Goal: Information Seeking & Learning: Learn about a topic

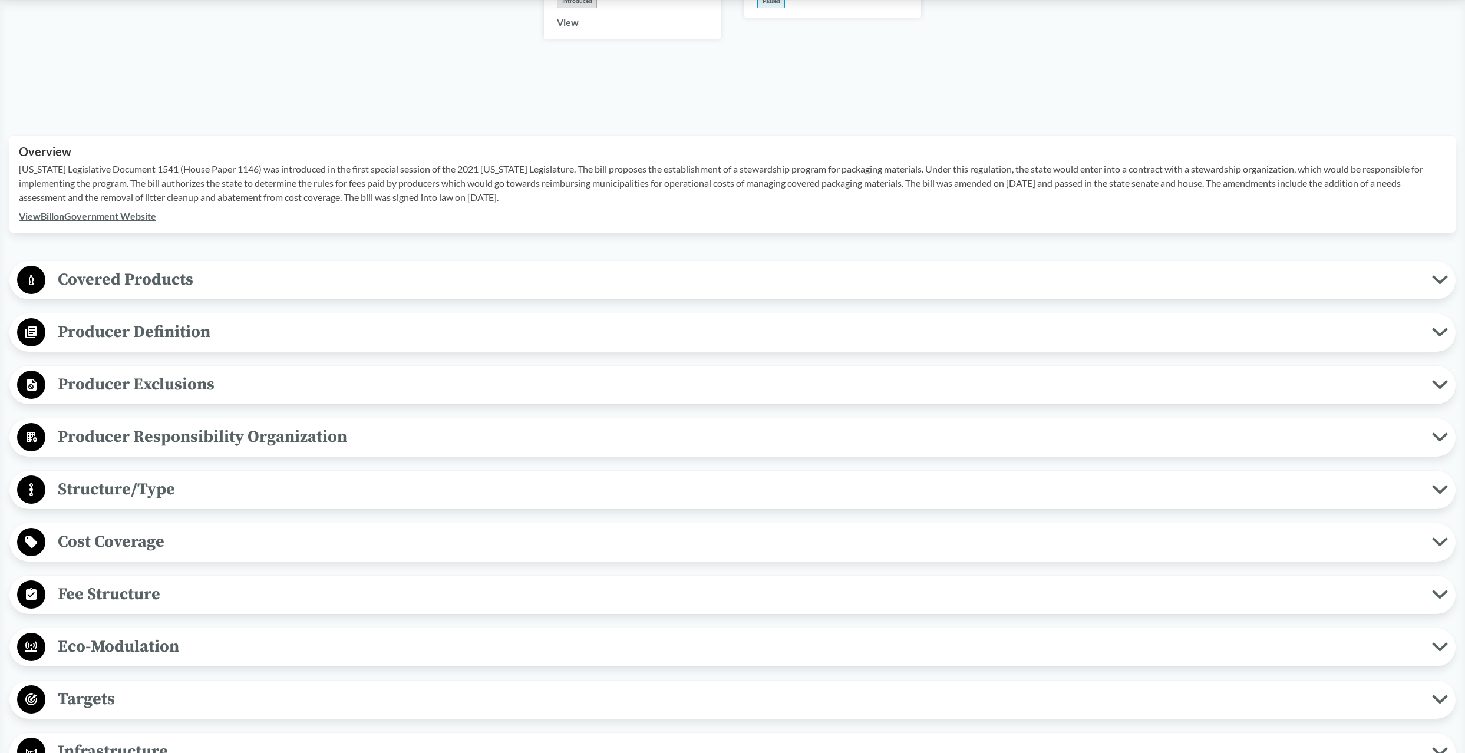
scroll to position [296, 0]
click at [88, 268] on span "Covered Products" at bounding box center [738, 281] width 1386 height 27
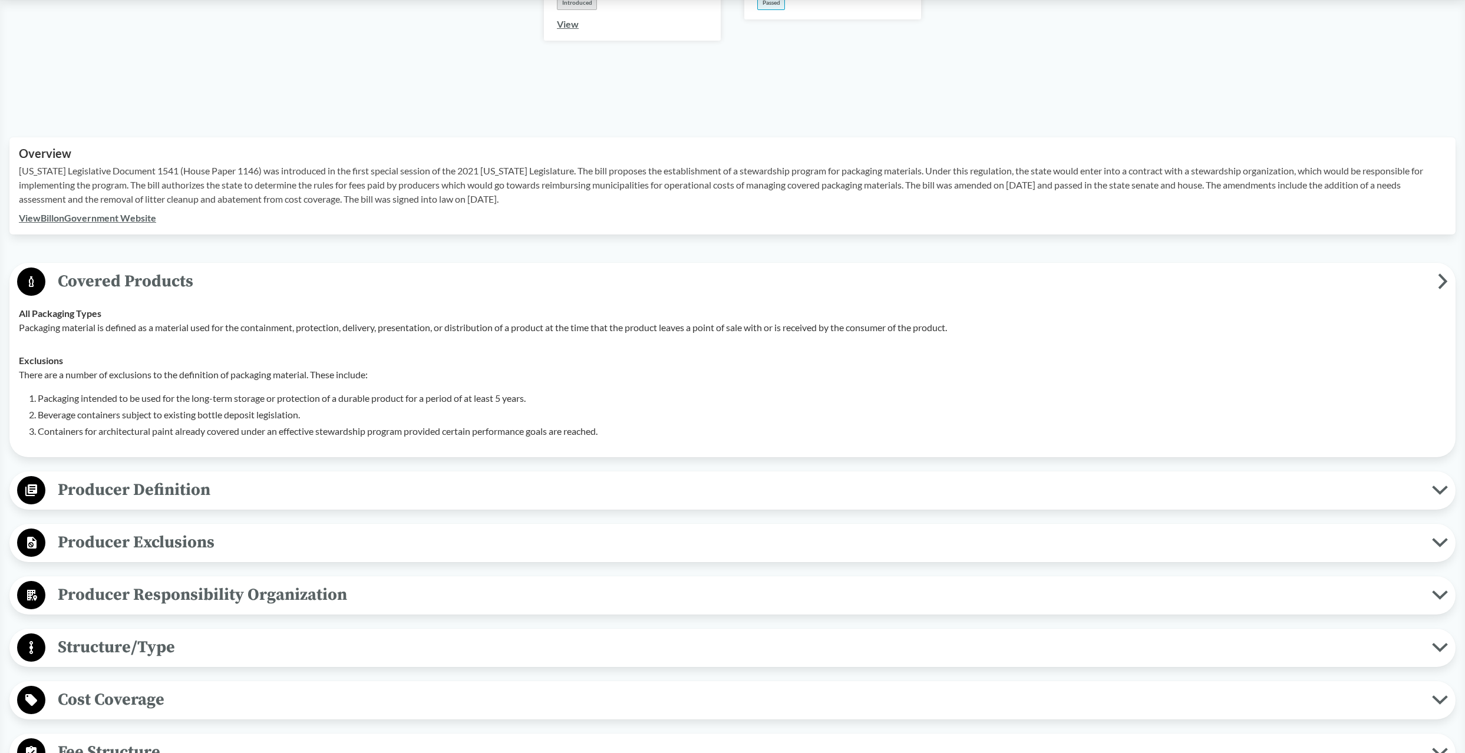
click at [222, 477] on span "Producer Definition" at bounding box center [738, 490] width 1386 height 27
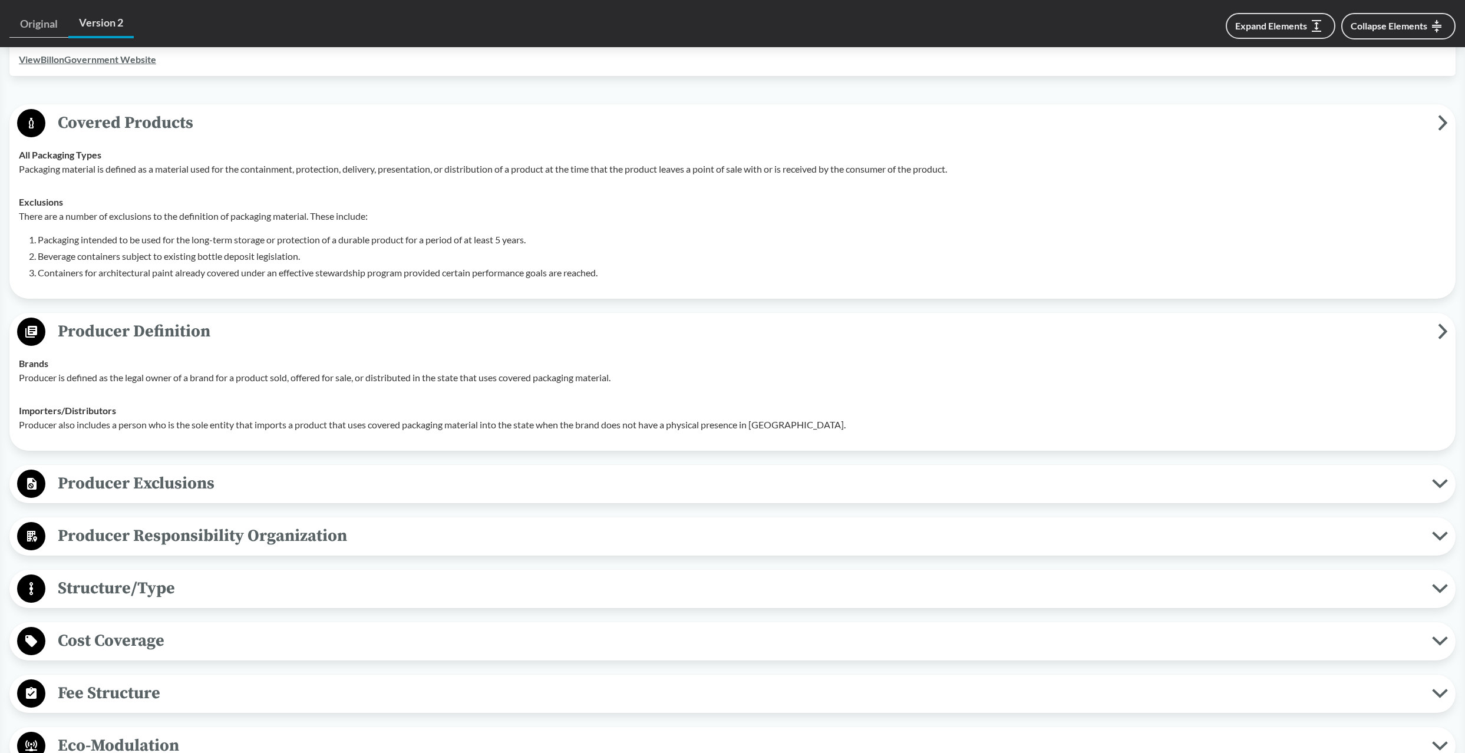
scroll to position [467, 0]
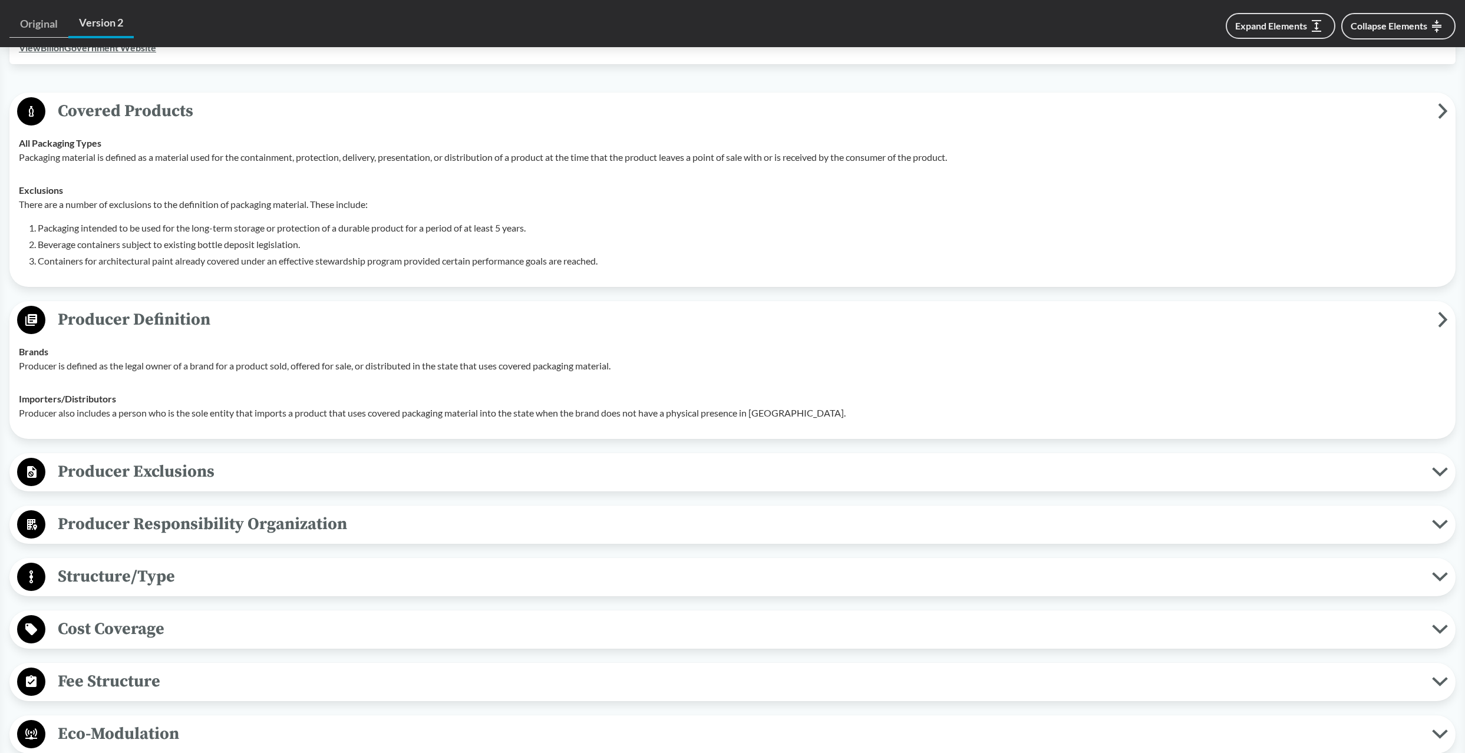
click at [232, 458] on span "Producer Exclusions" at bounding box center [738, 471] width 1386 height 27
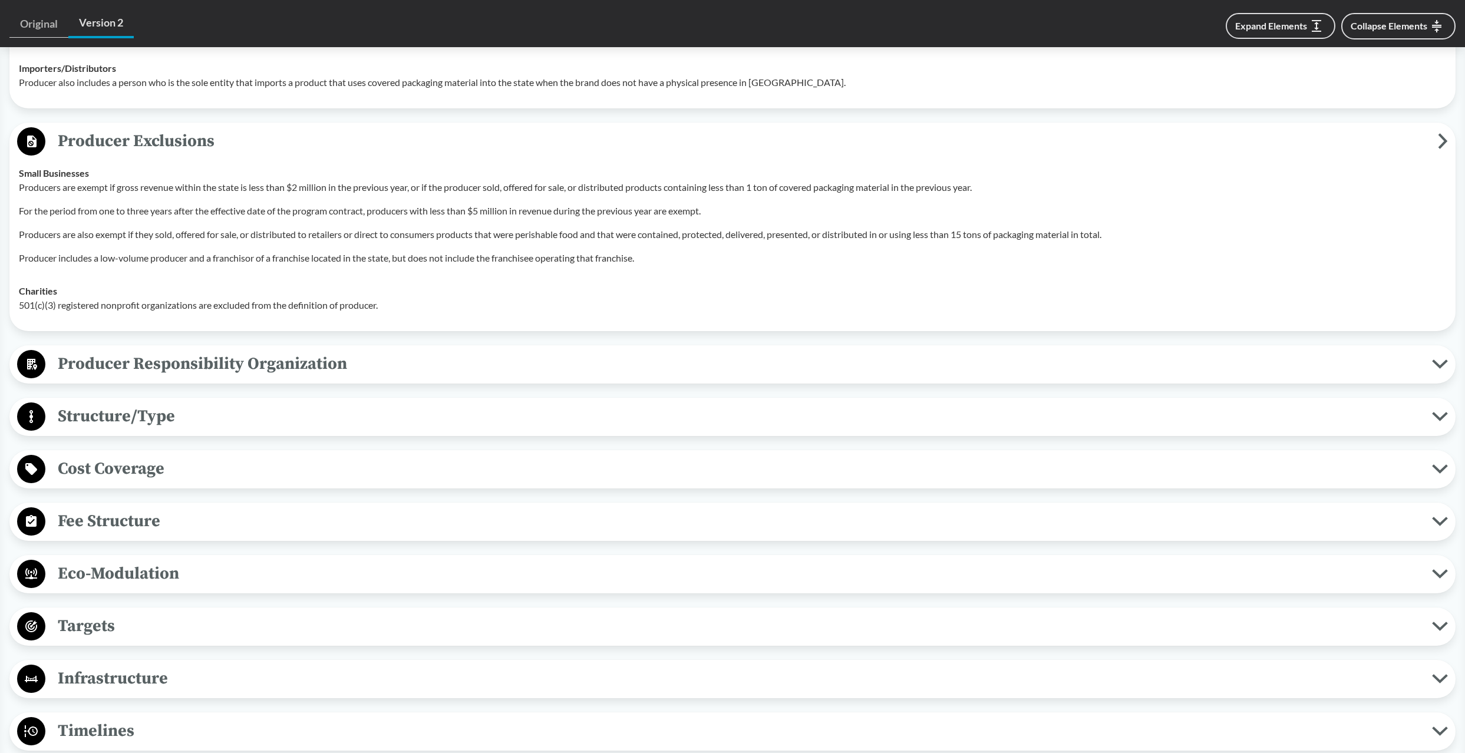
scroll to position [801, 0]
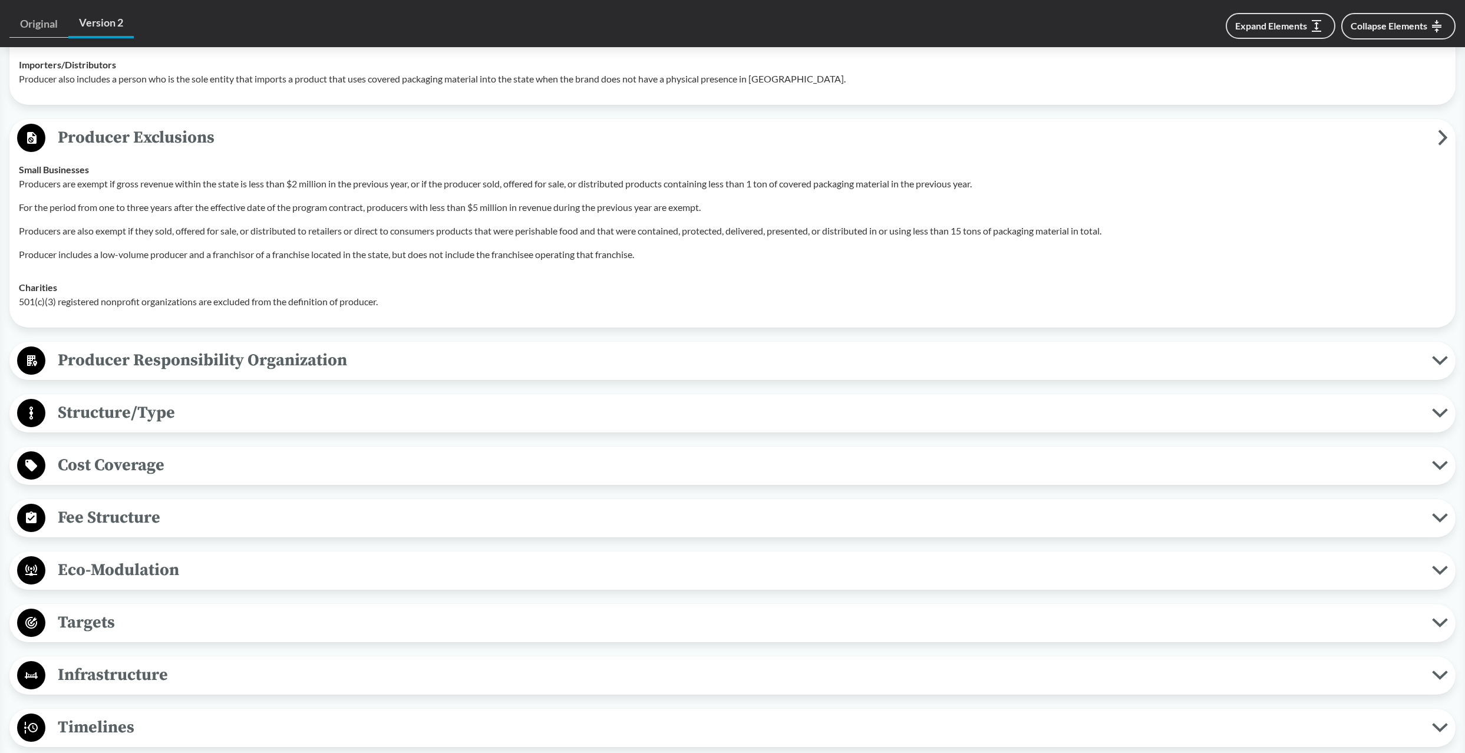
click at [150, 399] on span "Structure/Type" at bounding box center [738, 412] width 1386 height 27
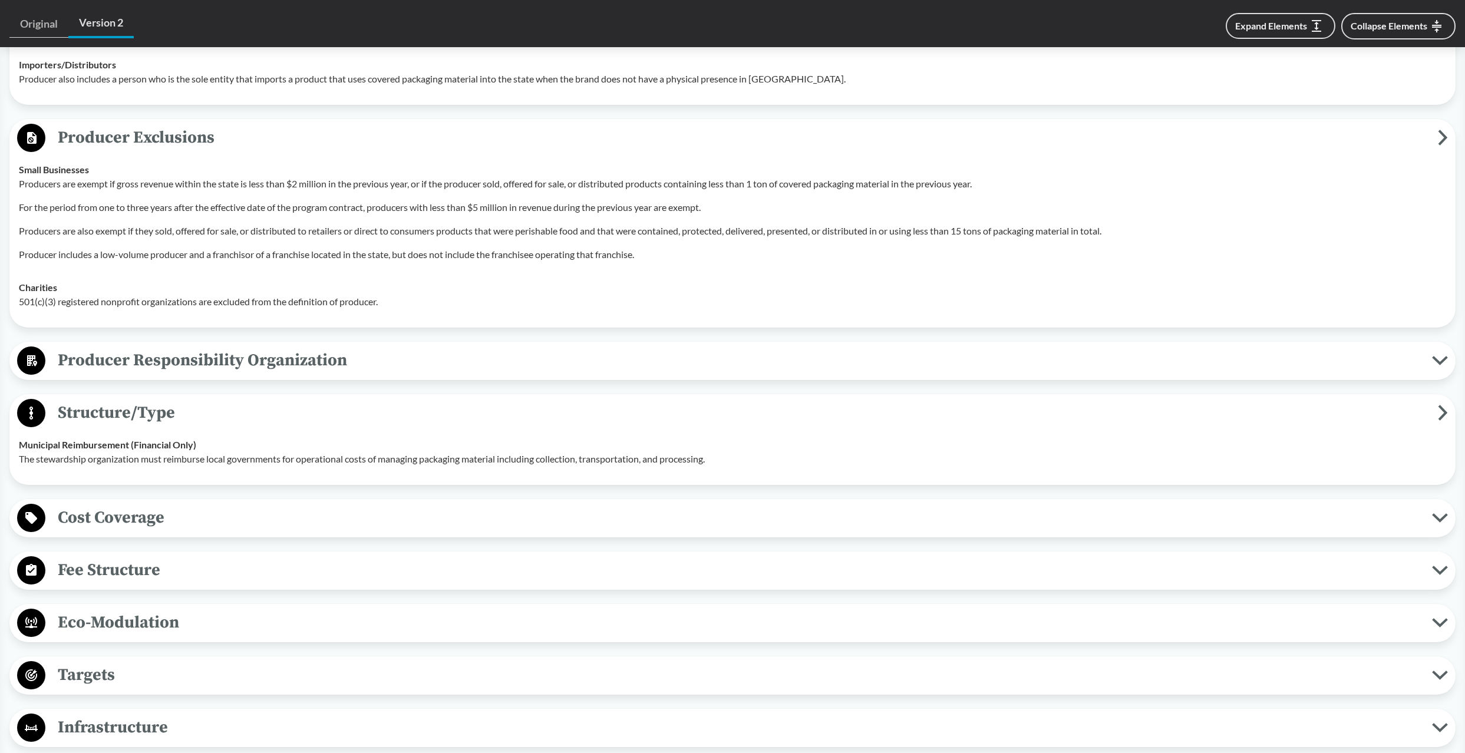
click at [201, 347] on span "Producer Responsibility Organization" at bounding box center [738, 360] width 1386 height 27
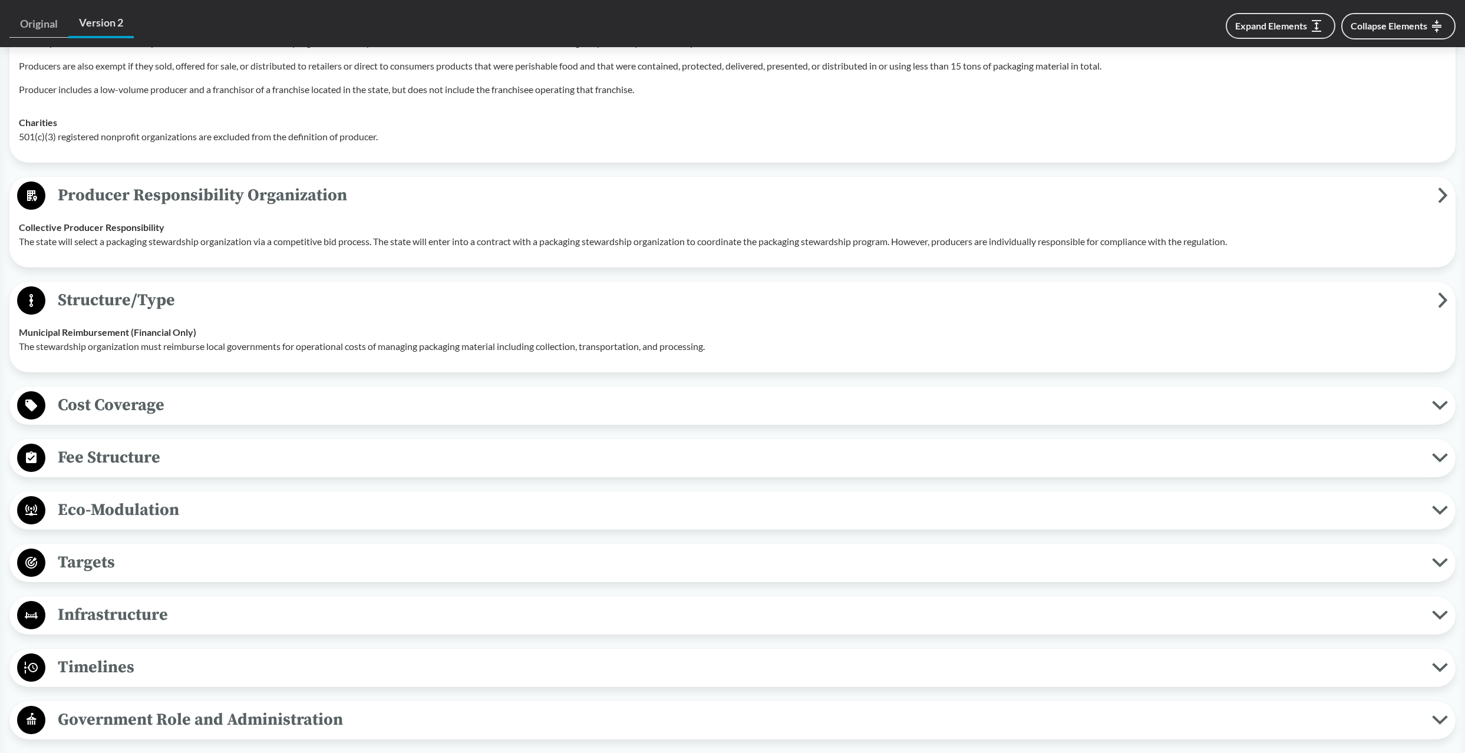
scroll to position [967, 0]
click at [146, 390] on span "Cost Coverage" at bounding box center [738, 403] width 1386 height 27
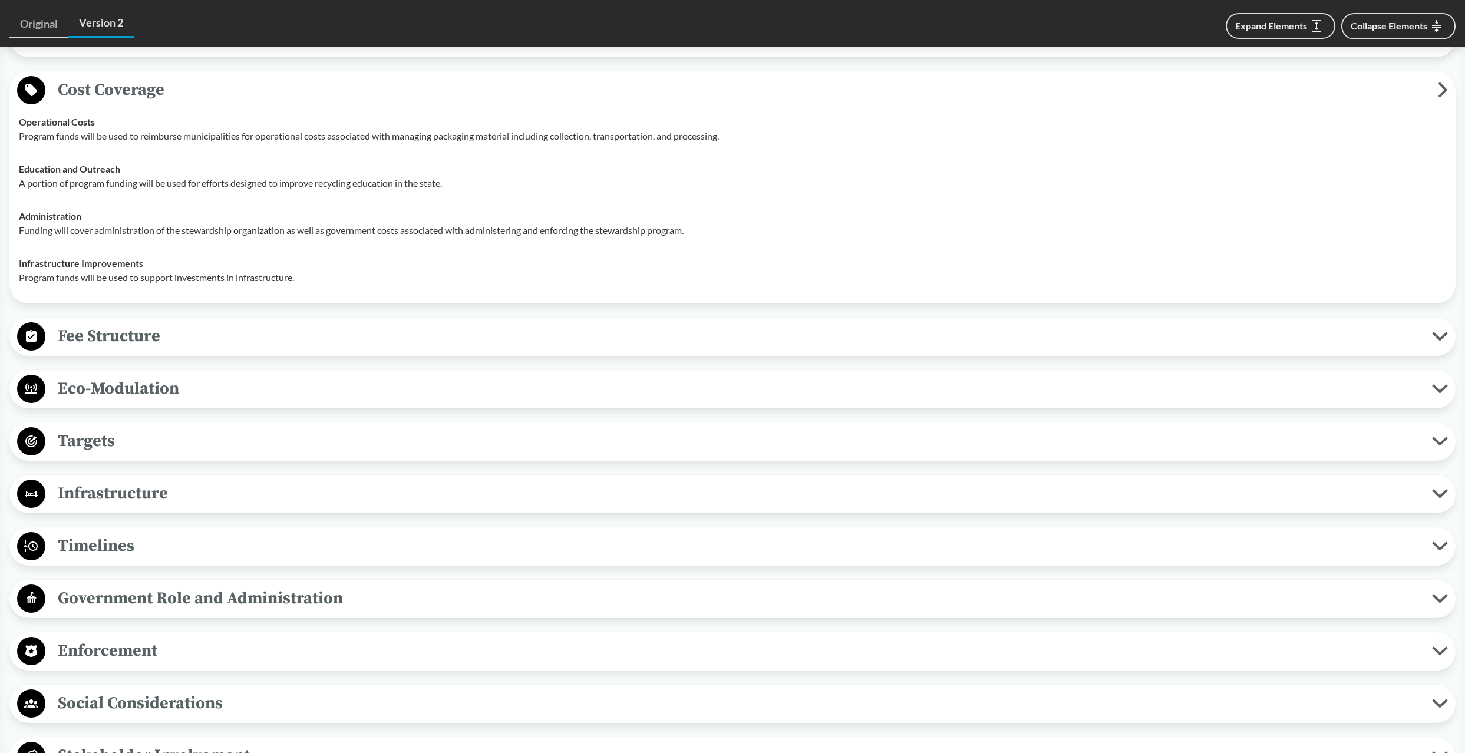
scroll to position [1283, 0]
click at [144, 321] on span "Fee Structure" at bounding box center [738, 334] width 1386 height 27
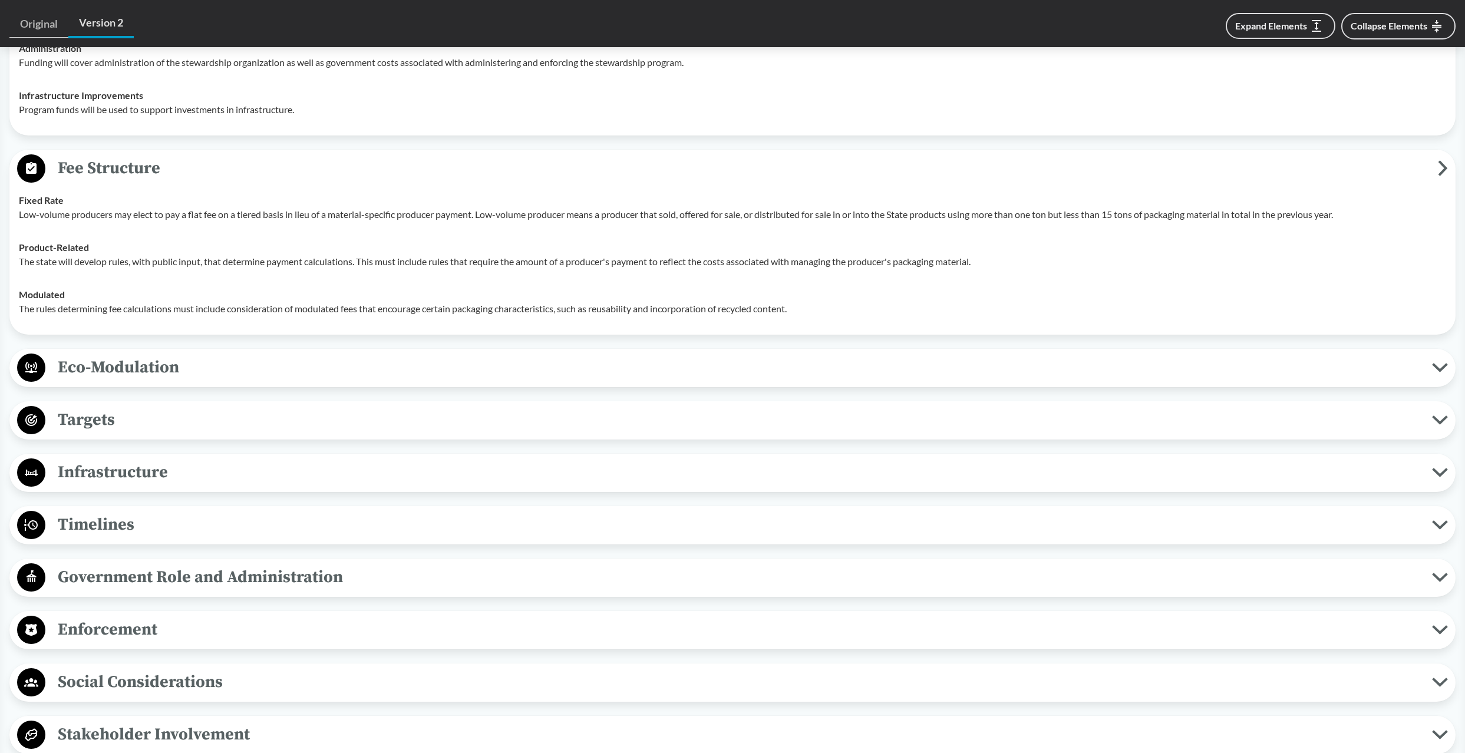
scroll to position [1449, 0]
click at [179, 358] on span "Eco-Modulation" at bounding box center [738, 367] width 1386 height 27
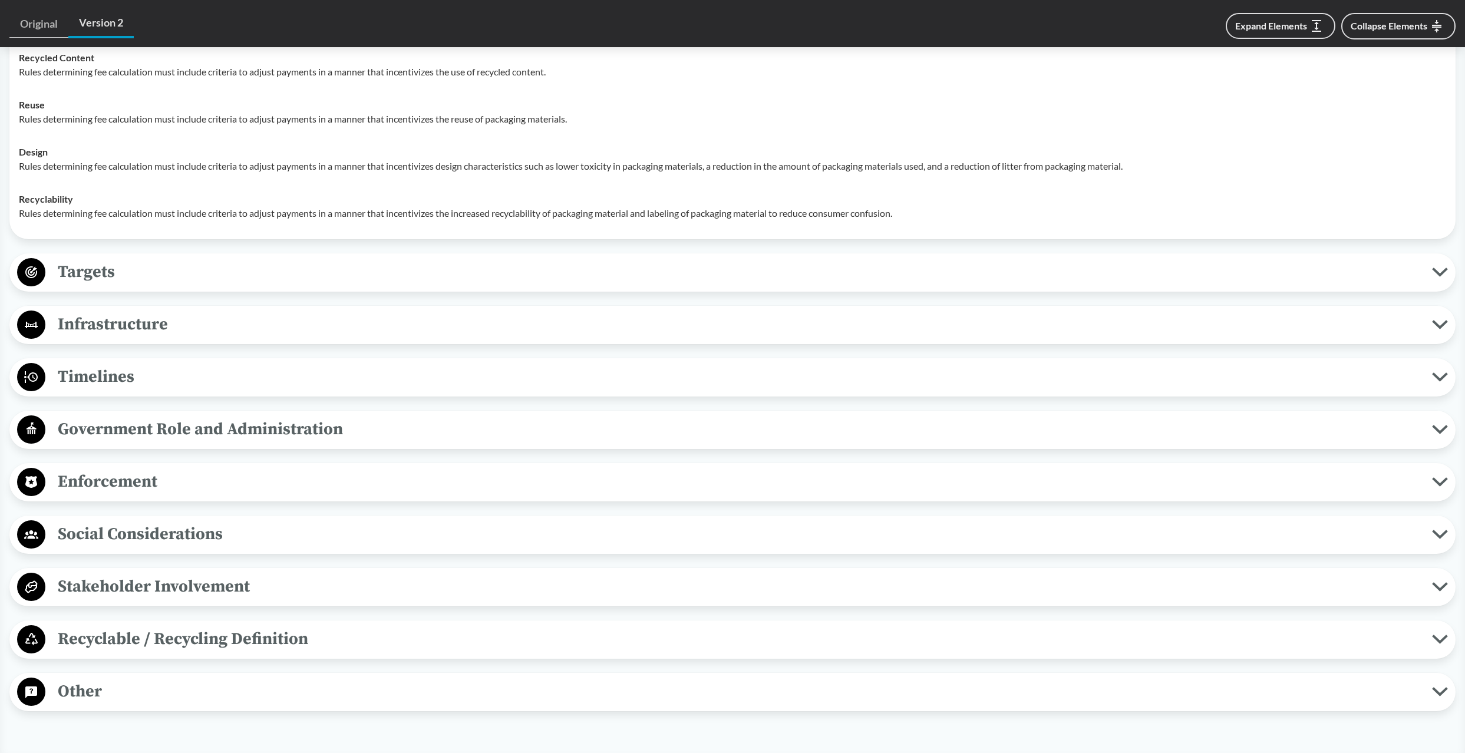
scroll to position [1798, 0]
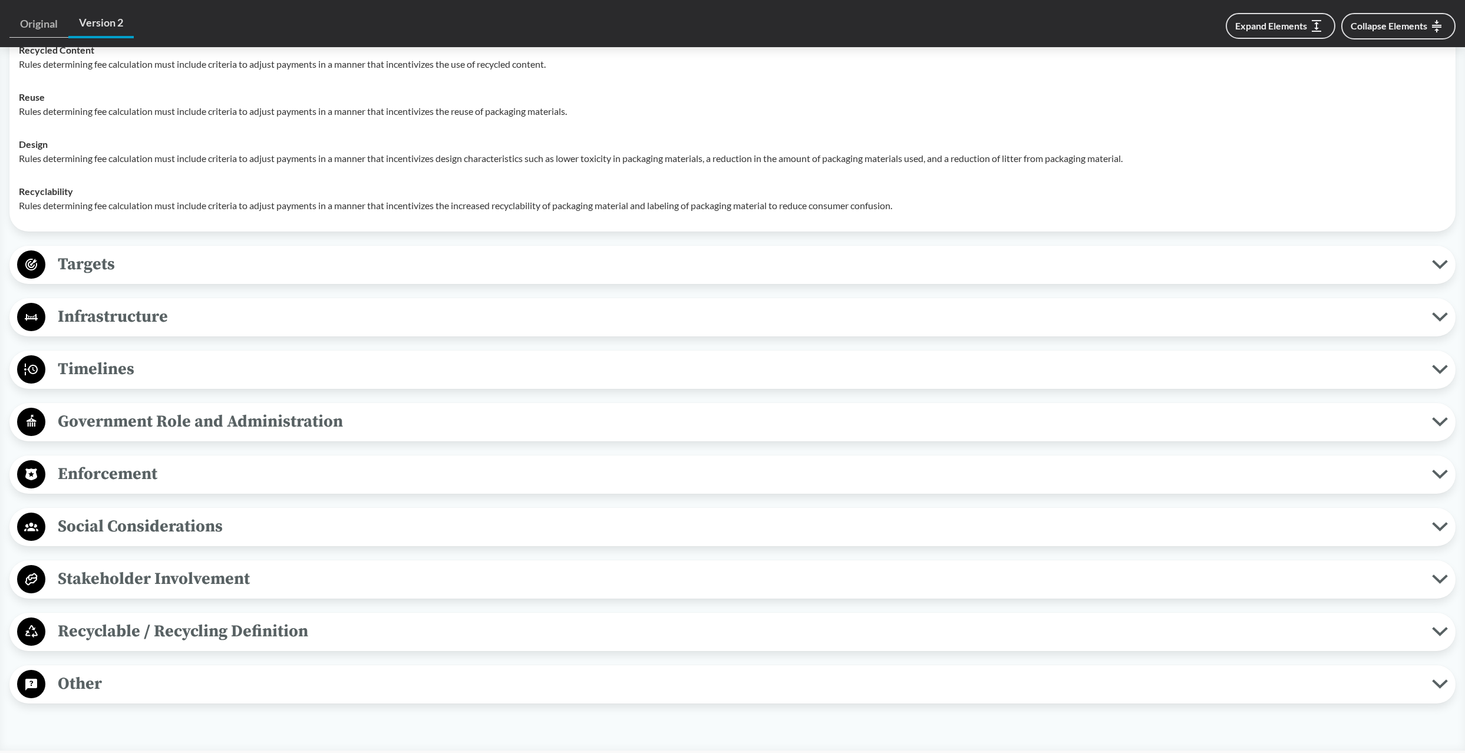
click at [88, 251] on span "Targets" at bounding box center [738, 264] width 1386 height 27
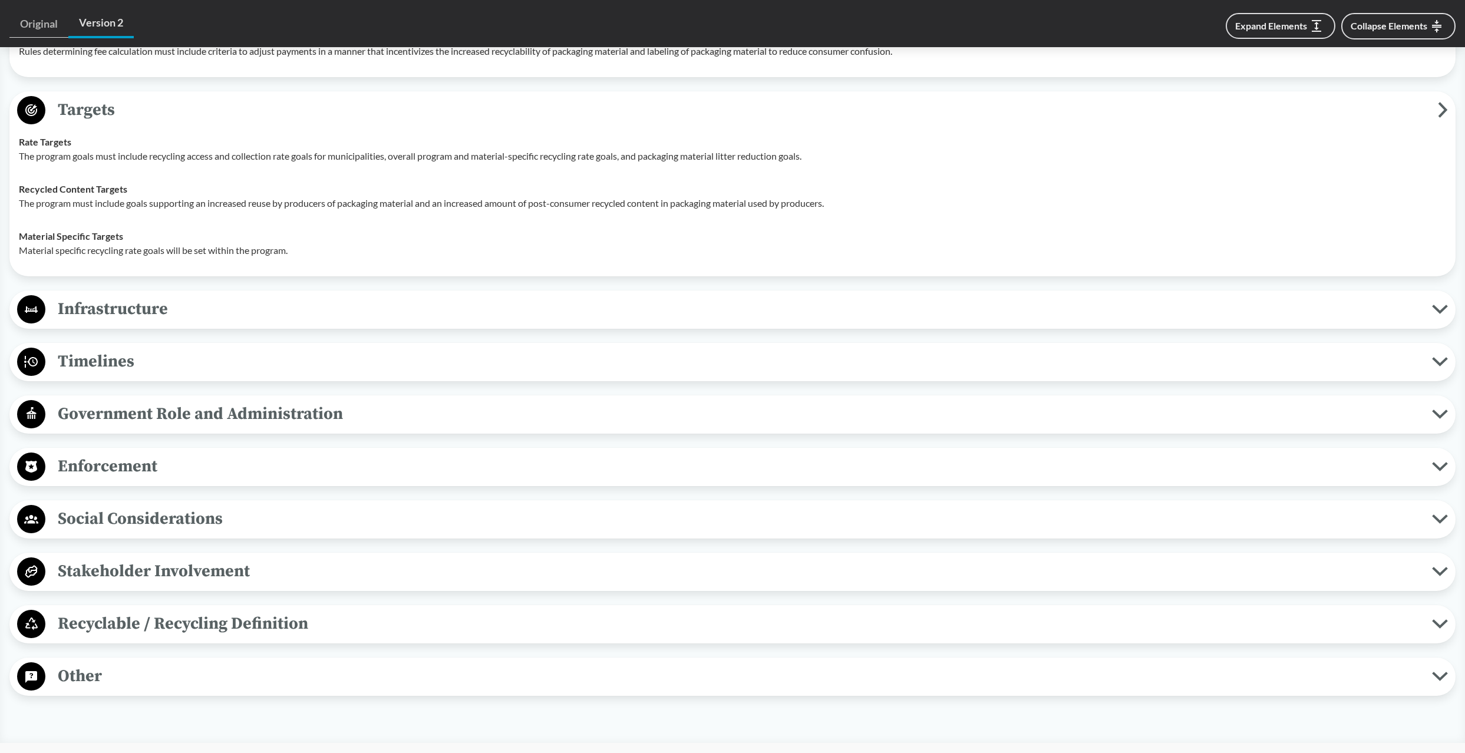
scroll to position [1953, 0]
click at [153, 295] on span "Infrastructure" at bounding box center [738, 308] width 1386 height 27
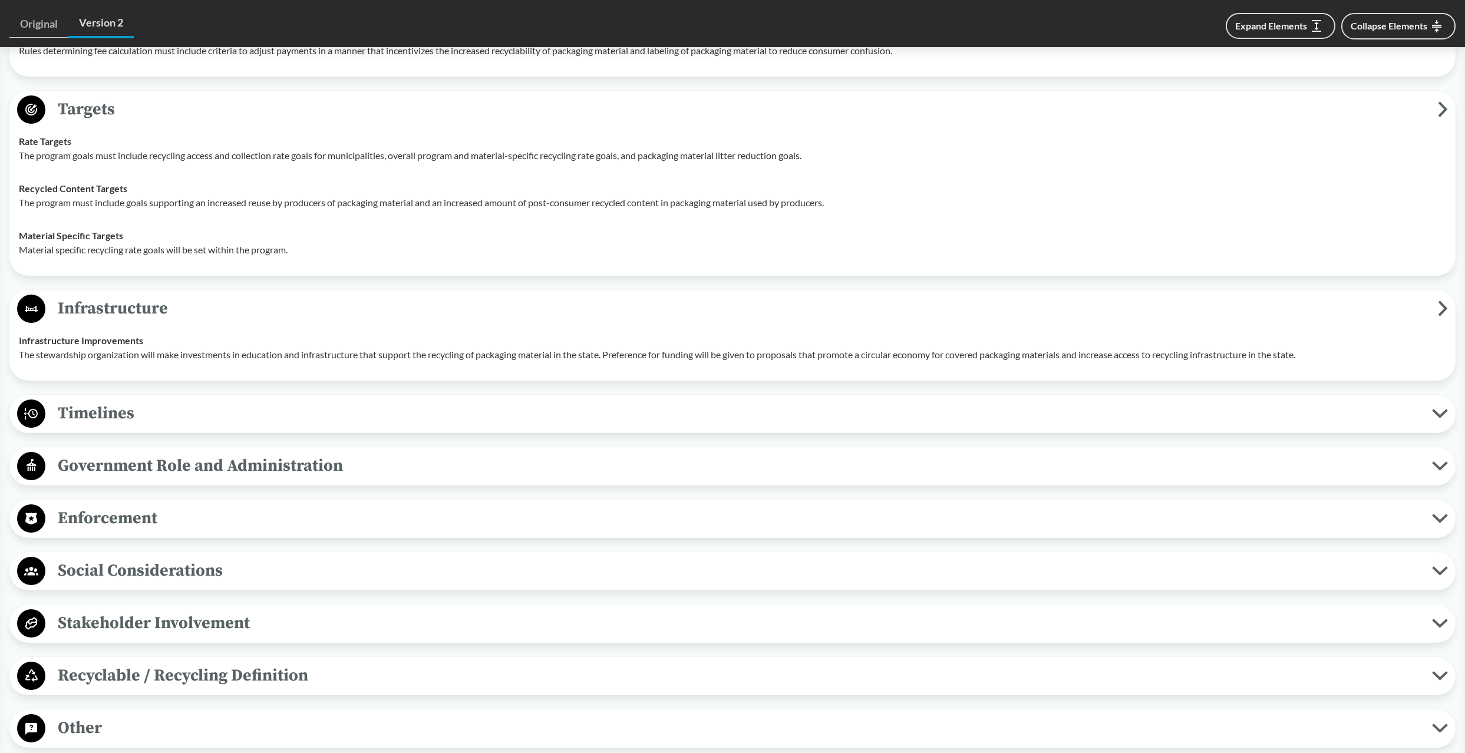
click at [292, 400] on span "Timelines" at bounding box center [738, 413] width 1386 height 27
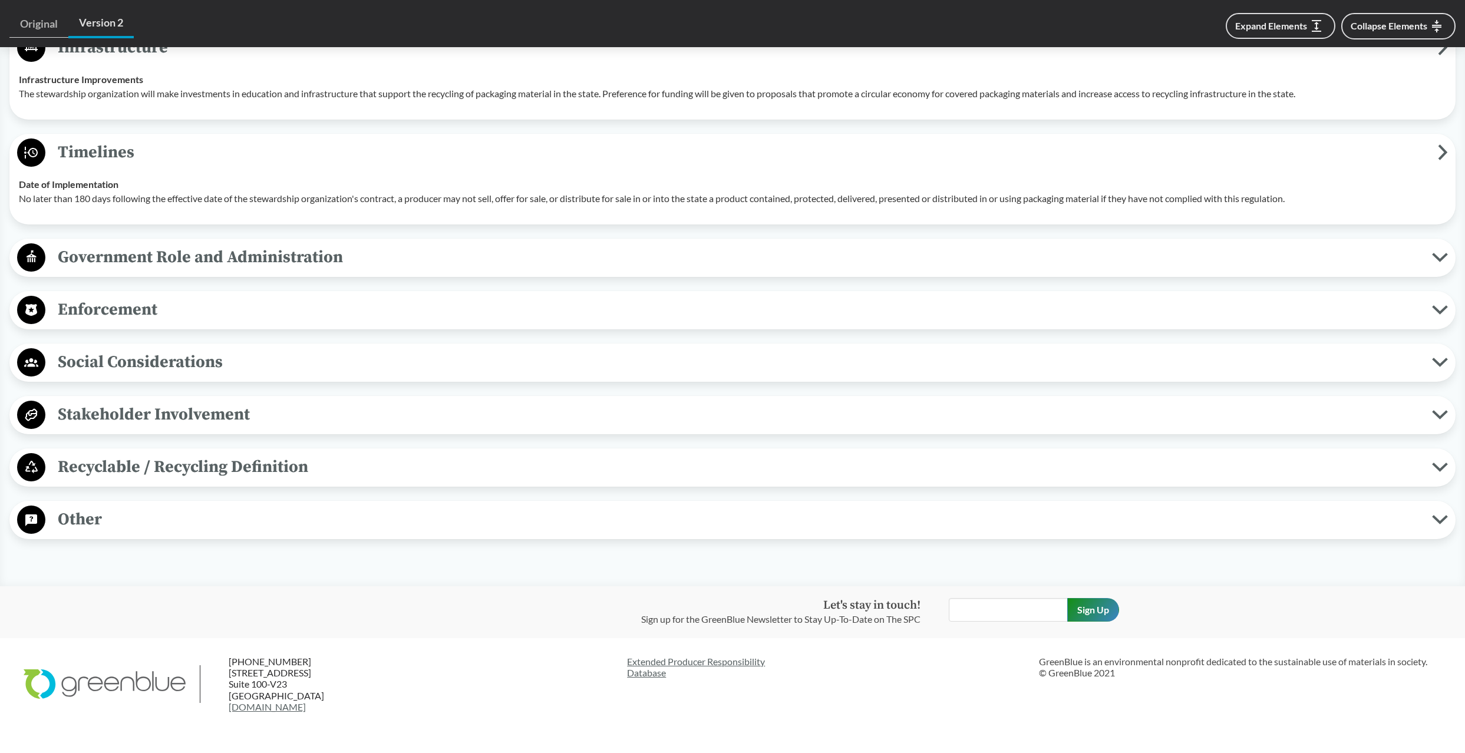
scroll to position [2236, 0]
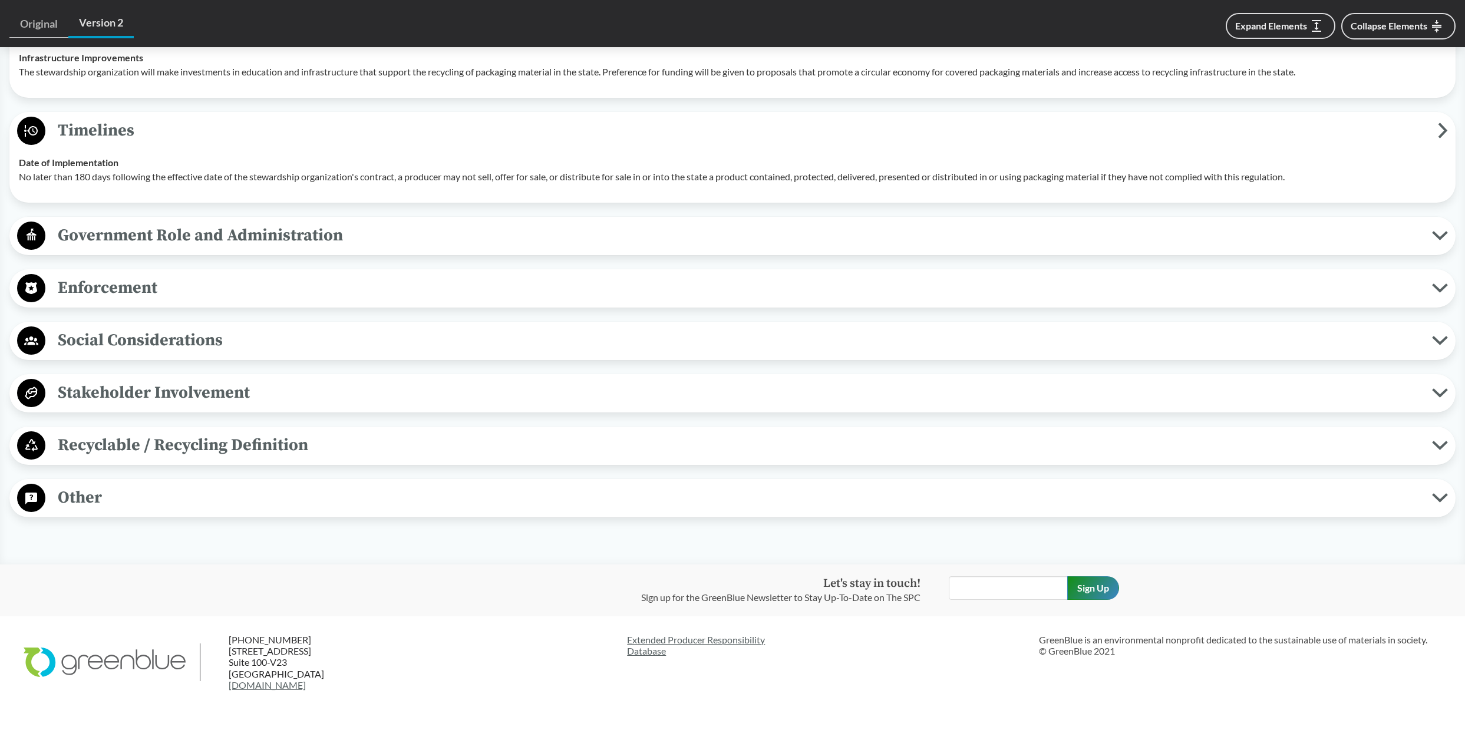
click at [179, 432] on span "Recyclable / Recycling Definition" at bounding box center [738, 445] width 1386 height 27
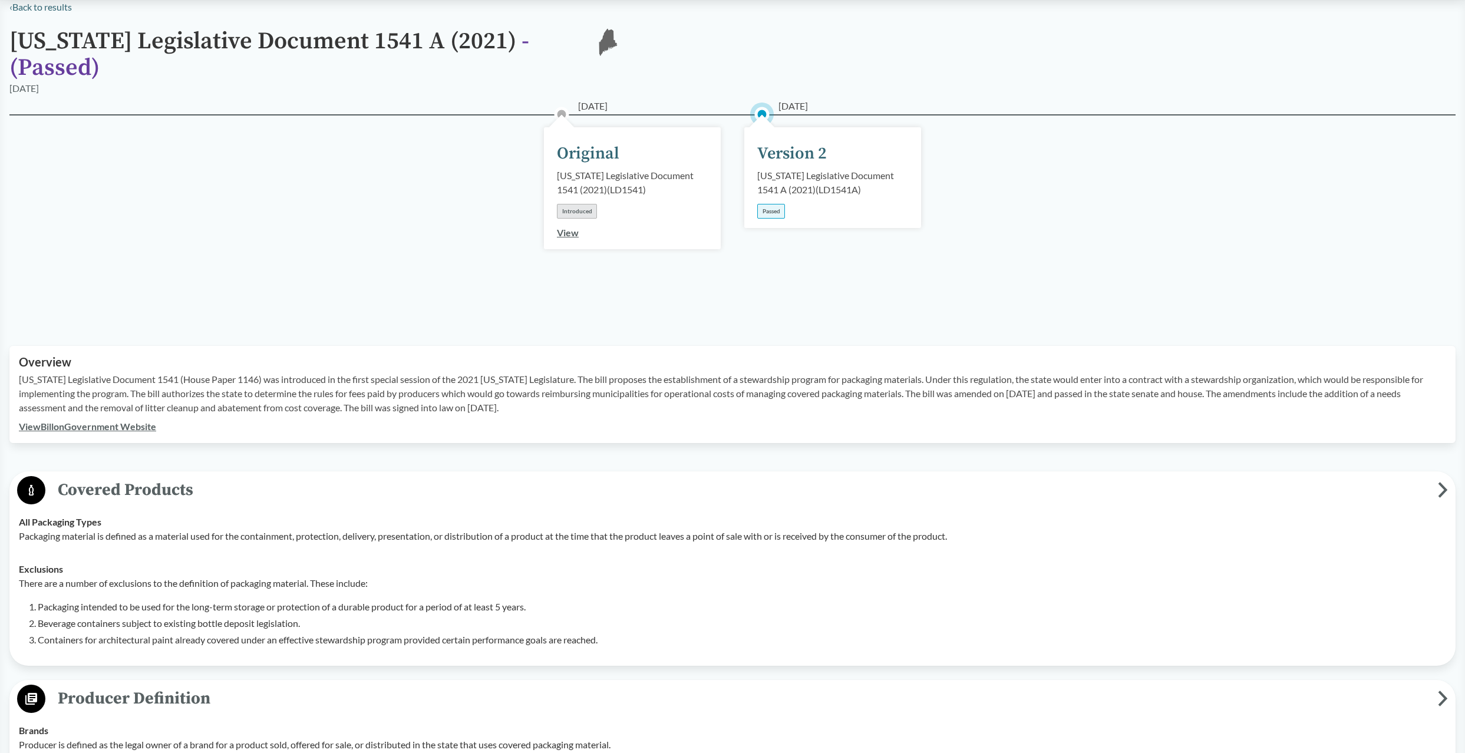
scroll to position [0, 0]
